Goal: Task Accomplishment & Management: Use online tool/utility

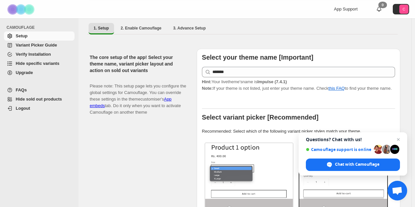
scroll to position [122, 0]
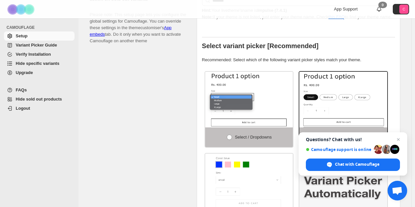
click at [41, 65] on span "Hide specific variants" at bounding box center [38, 63] width 44 height 5
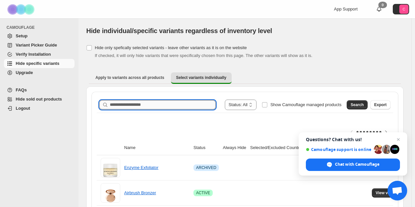
click at [142, 107] on input "Search product name" at bounding box center [163, 104] width 106 height 9
paste input "**********"
type input "**********"
click at [368, 103] on button "Search" at bounding box center [357, 104] width 21 height 9
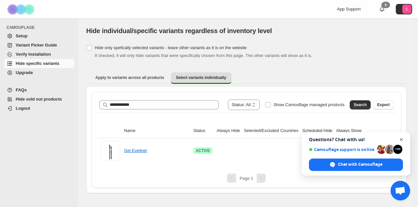
click at [400, 139] on span "Close chat" at bounding box center [402, 139] width 8 height 8
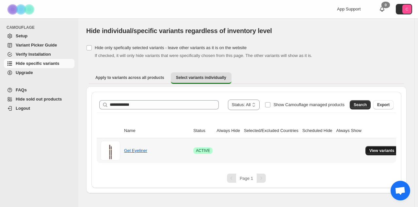
click at [383, 148] on span "View variants" at bounding box center [382, 150] width 25 height 5
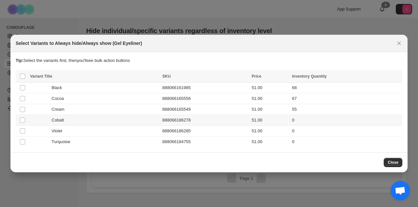
click at [53, 118] on span "Cobalt" at bounding box center [60, 120] width 16 height 7
click at [39, 129] on div "Violet" at bounding box center [94, 130] width 128 height 7
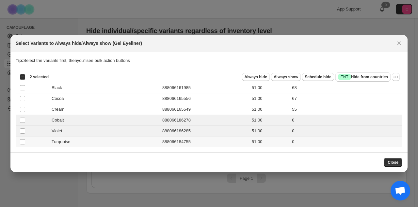
click at [34, 143] on div "Turquoise" at bounding box center [94, 141] width 128 height 7
click at [317, 78] on span "Schedule hide" at bounding box center [318, 76] width 26 height 5
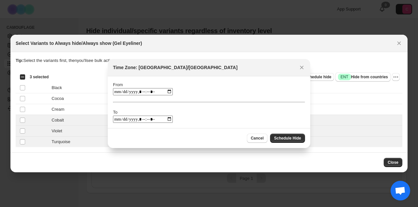
click at [160, 117] on input ":ri:" at bounding box center [143, 118] width 60 height 7
click at [163, 119] on input ":ri:" at bounding box center [143, 118] width 60 height 7
type input "**********"
click at [272, 115] on div "From To" at bounding box center [209, 101] width 192 height 41
click at [164, 91] on input ":ri:" at bounding box center [143, 91] width 60 height 7
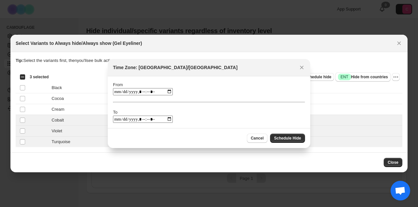
type input "**********"
click at [252, 86] on div "From To" at bounding box center [209, 101] width 192 height 41
click at [290, 138] on span "Schedule Hide" at bounding box center [287, 137] width 27 height 5
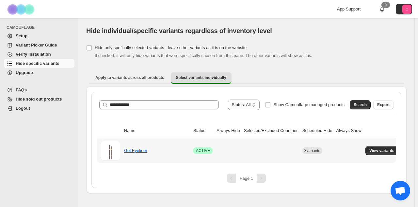
click at [315, 154] on td "3 variants" at bounding box center [318, 150] width 34 height 25
click at [375, 150] on span "View variants" at bounding box center [382, 150] width 25 height 5
